Goal: Task Accomplishment & Management: Complete application form

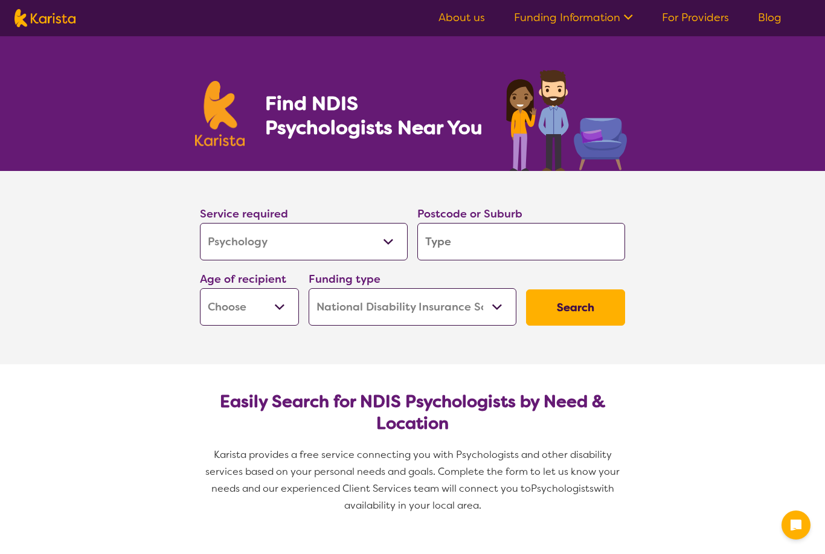
select select "Psychology"
select select "NDIS"
select select "Psychology"
select select "NDIS"
click at [375, 237] on select "Allied Health Assistant Assessment (ADHD or Autism) Behaviour support Counselli…" at bounding box center [304, 241] width 208 height 37
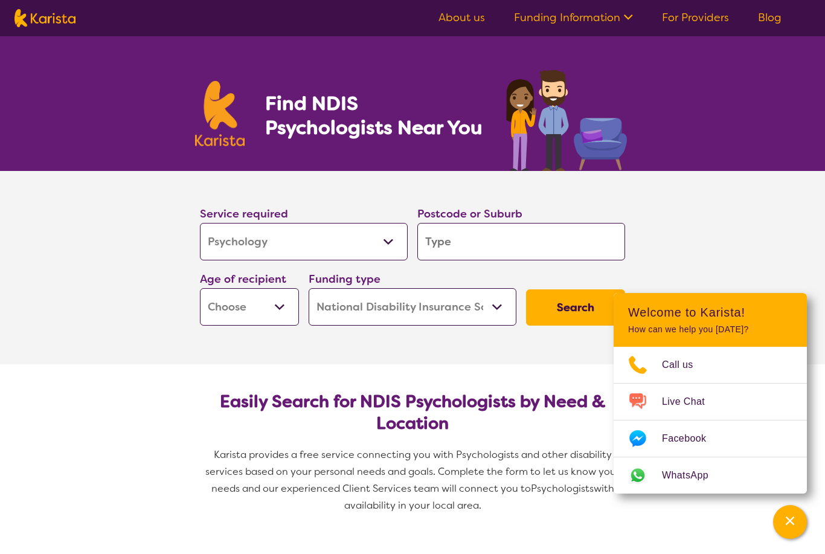
select select "Physiotherapy"
click at [477, 240] on input "search" at bounding box center [521, 241] width 208 height 37
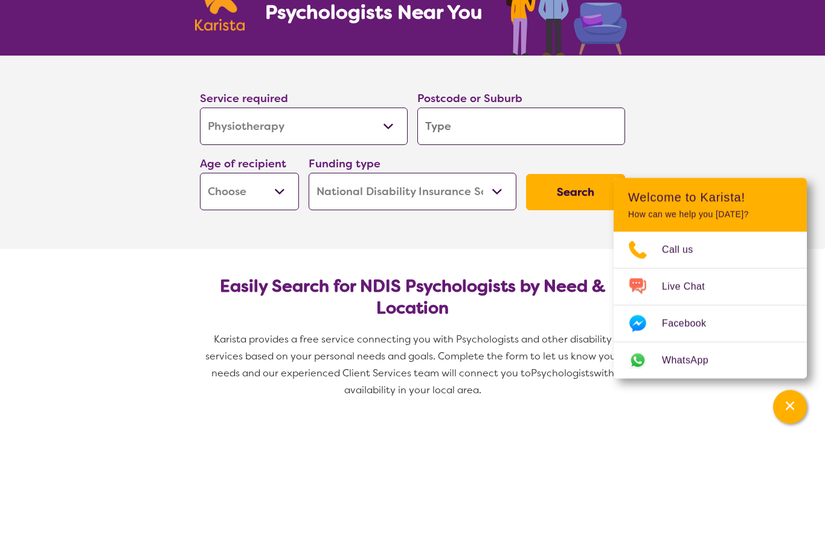
type input "M"
type input "Mi"
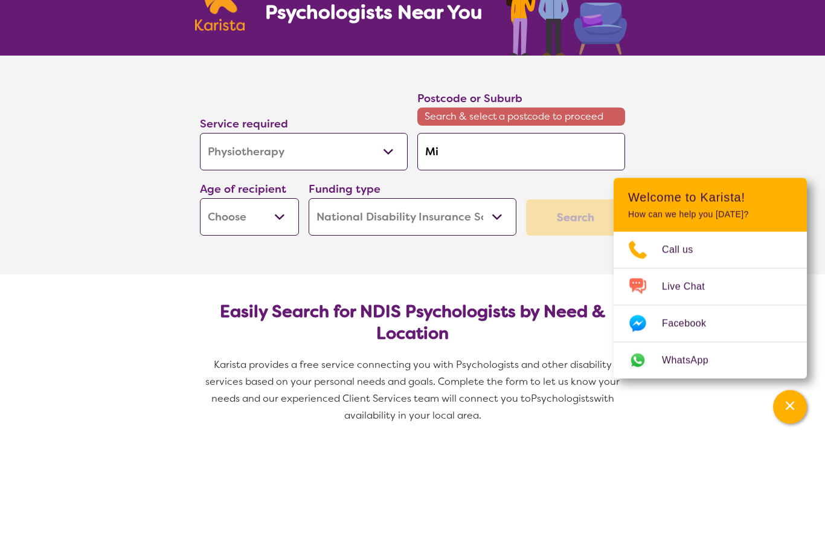
type input "Mil"
type input "Mill"
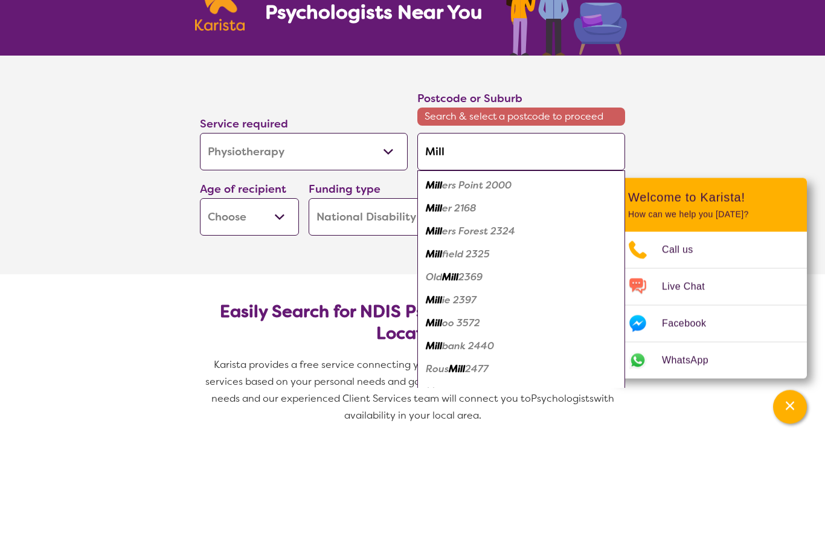
type input "Millm"
type input "Millme"
type input "Millmer"
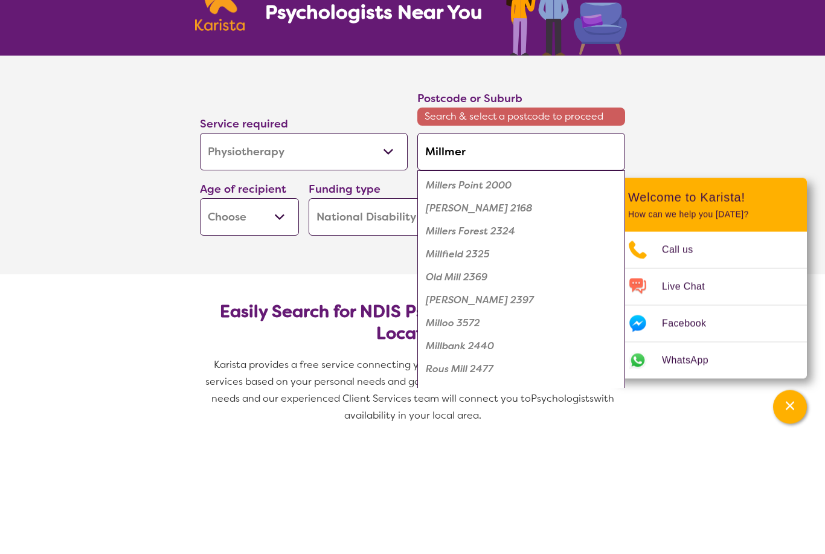
type input "Millmer"
type input "Millmerr"
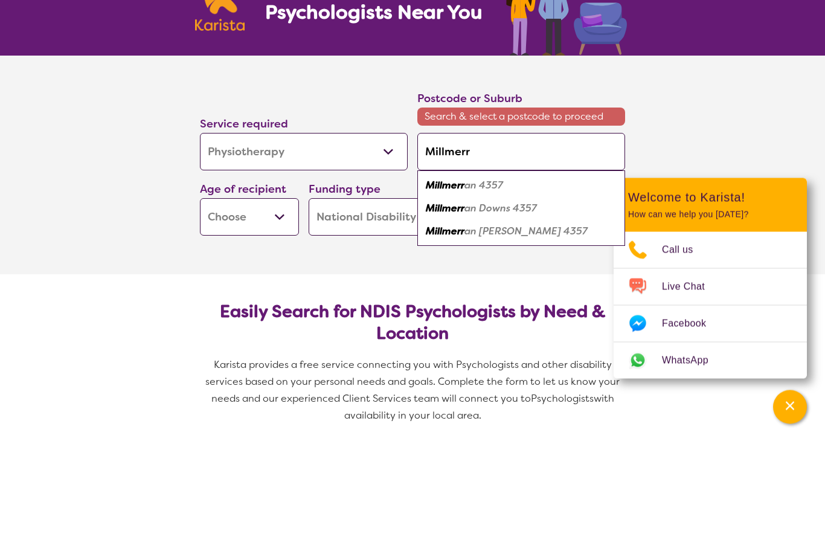
click at [539, 289] on div "Millmerr an 4357" at bounding box center [521, 300] width 196 height 23
type input "4357"
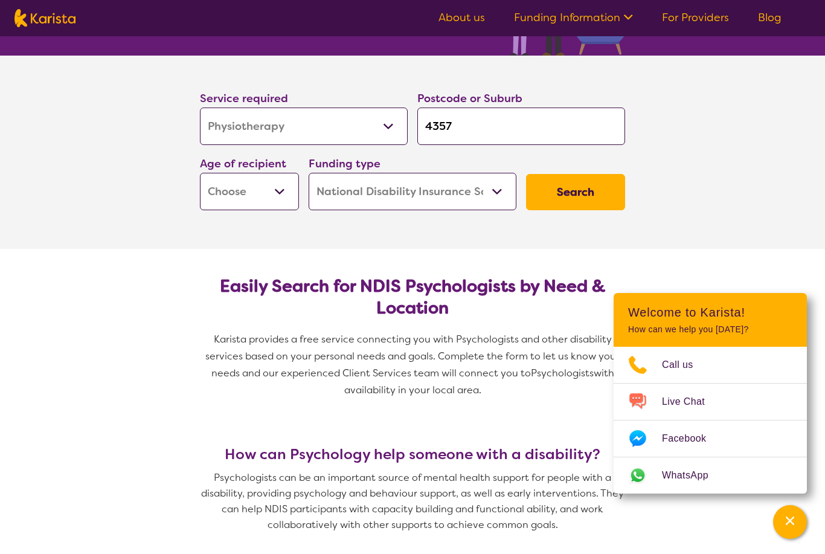
click at [260, 184] on select "Early Childhood - 0 to 9 Child - 10 to 11 Adolescent - 12 to 17 Adult - 18 to 6…" at bounding box center [249, 191] width 99 height 37
select select "EC"
click at [578, 193] on button "Search" at bounding box center [575, 192] width 99 height 36
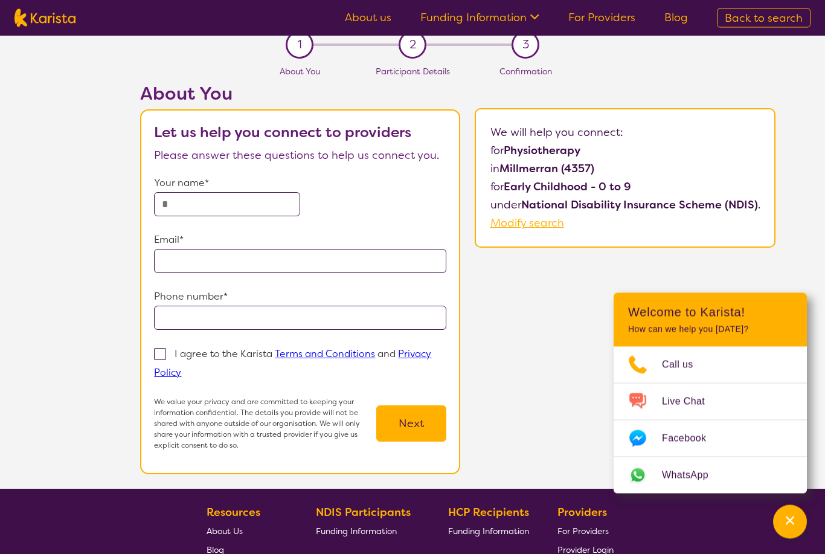
scroll to position [4, 0]
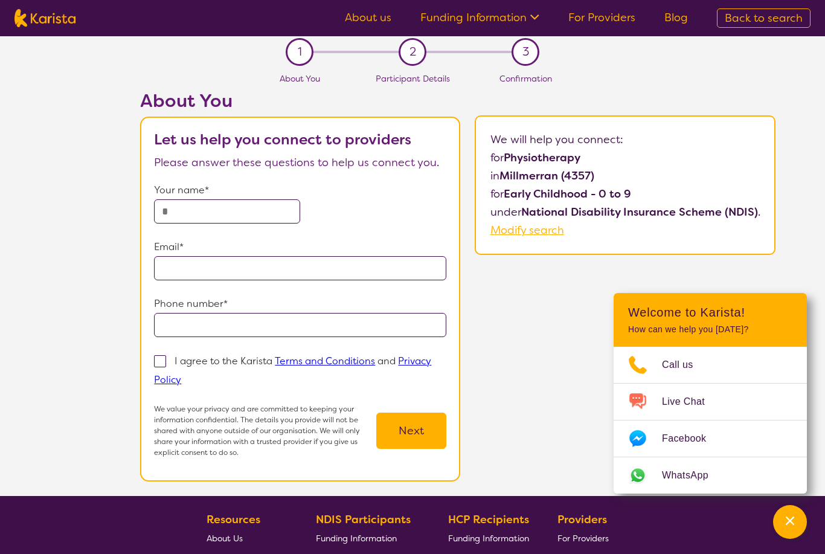
click at [174, 220] on input "text" at bounding box center [227, 211] width 146 height 24
type input "*"
type input "*******"
click at [199, 259] on input "email" at bounding box center [300, 268] width 292 height 24
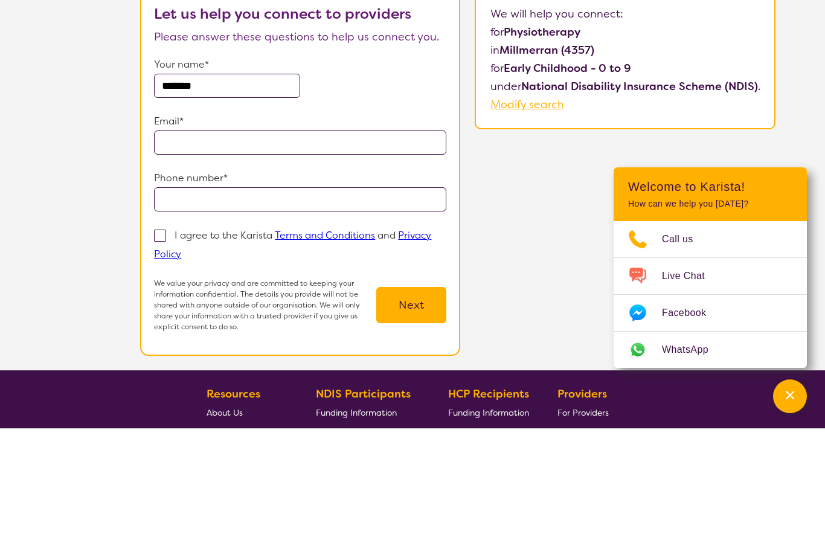
type input "**********"
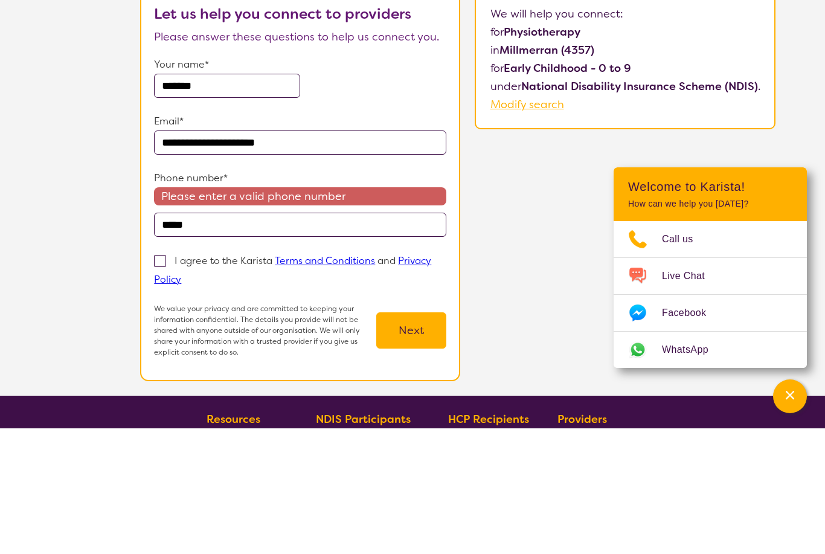
type input "**********"
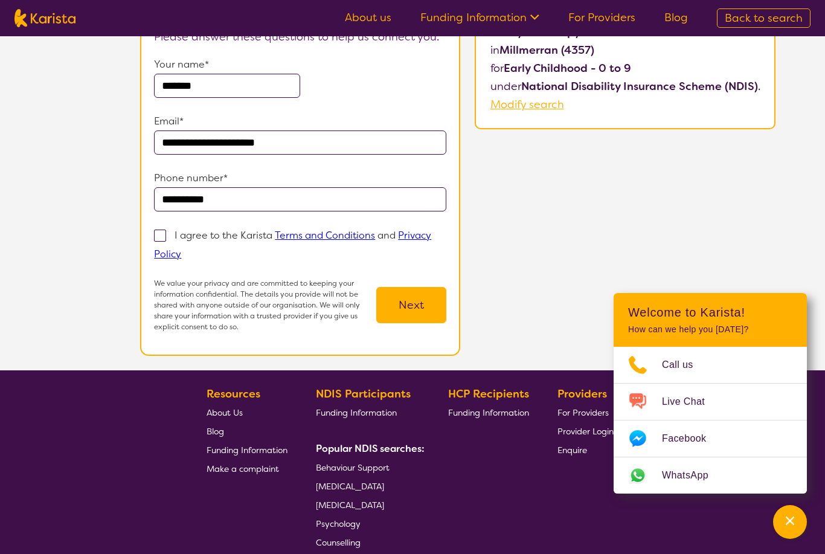
click at [174, 233] on label "I agree to the Karista Terms and Conditions and Privacy Policy" at bounding box center [292, 244] width 277 height 33
click at [181, 249] on input "I agree to the Karista Terms and Conditions and Privacy Policy" at bounding box center [185, 253] width 8 height 8
checkbox input "true"
click at [345, 230] on link "Terms and Conditions" at bounding box center [325, 235] width 100 height 13
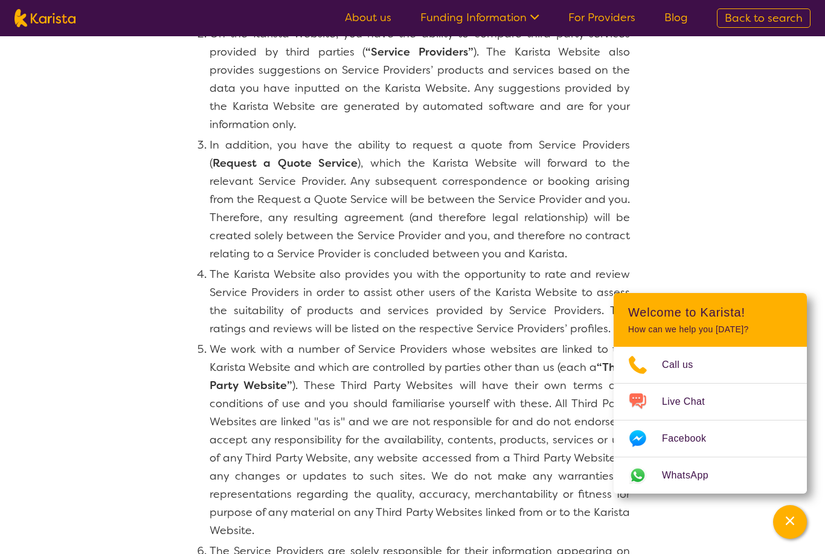
scroll to position [138, 0]
